Goal: Task Accomplishment & Management: Manage account settings

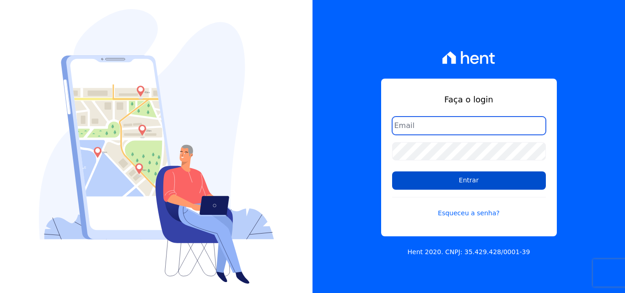
type input "[EMAIL_ADDRESS][PERSON_NAME][DOMAIN_NAME]"
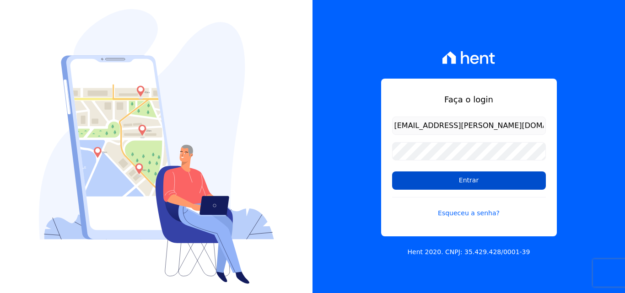
click at [447, 175] on input "Entrar" at bounding box center [469, 181] width 154 height 18
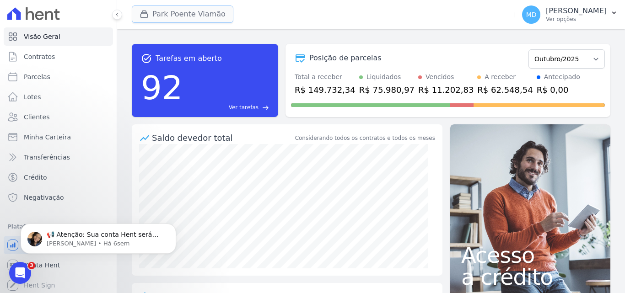
click at [176, 12] on button "Park Poente Viamão" at bounding box center [183, 13] width 102 height 17
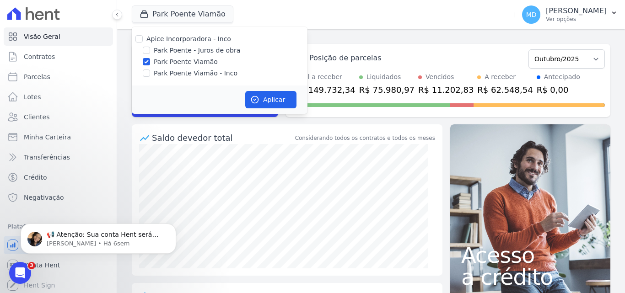
click at [179, 70] on label "Park Poente Viamão - Inco" at bounding box center [196, 74] width 84 height 10
click at [150, 70] on input "Park Poente Viamão - Inco" at bounding box center [146, 73] width 7 height 7
checkbox input "true"
click at [269, 100] on button "Aplicar" at bounding box center [270, 99] width 51 height 17
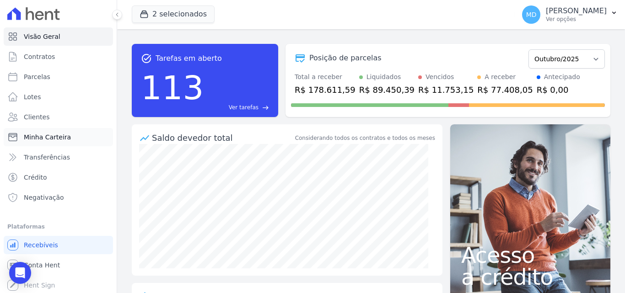
click at [62, 140] on span "Minha Carteira" at bounding box center [47, 137] width 47 height 9
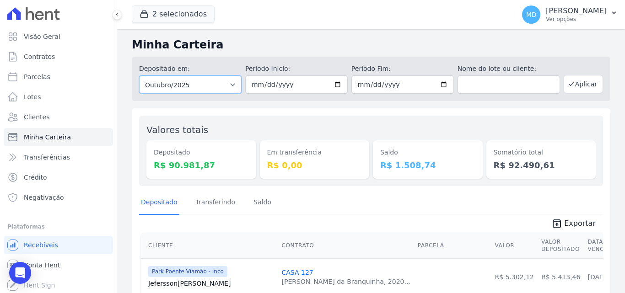
click at [232, 84] on select "Todos os meses Novembro/2022 Dezembro/2022 Janeiro/2023 Fevereiro/2023 Março/20…" at bounding box center [190, 84] width 102 height 18
select select "all"
click at [139, 75] on select "Todos os meses Novembro/2022 Dezembro/2022 Janeiro/2023 Fevereiro/2023 Março/20…" at bounding box center [190, 84] width 102 height 18
click at [334, 85] on input "date" at bounding box center [296, 84] width 102 height 18
type input "2018-01-15"
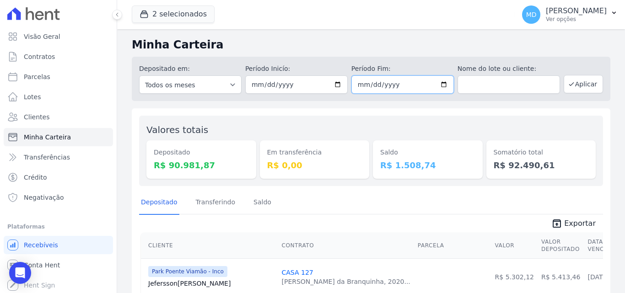
click at [441, 86] on input "date" at bounding box center [402, 84] width 102 height 18
type input "2025-09-30"
click at [579, 86] on button "Aplicar" at bounding box center [583, 84] width 39 height 18
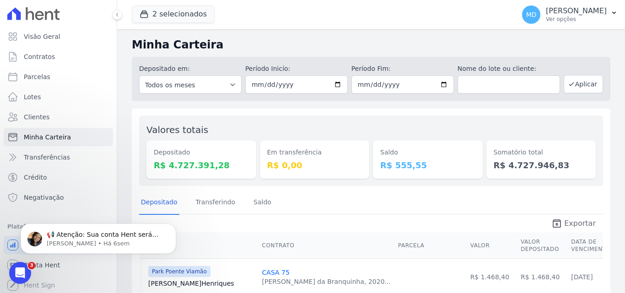
click at [577, 226] on span "Exportar" at bounding box center [580, 223] width 32 height 11
click at [174, 224] on icon "Dismiss notification" at bounding box center [173, 226] width 5 height 5
